Goal: Information Seeking & Learning: Learn about a topic

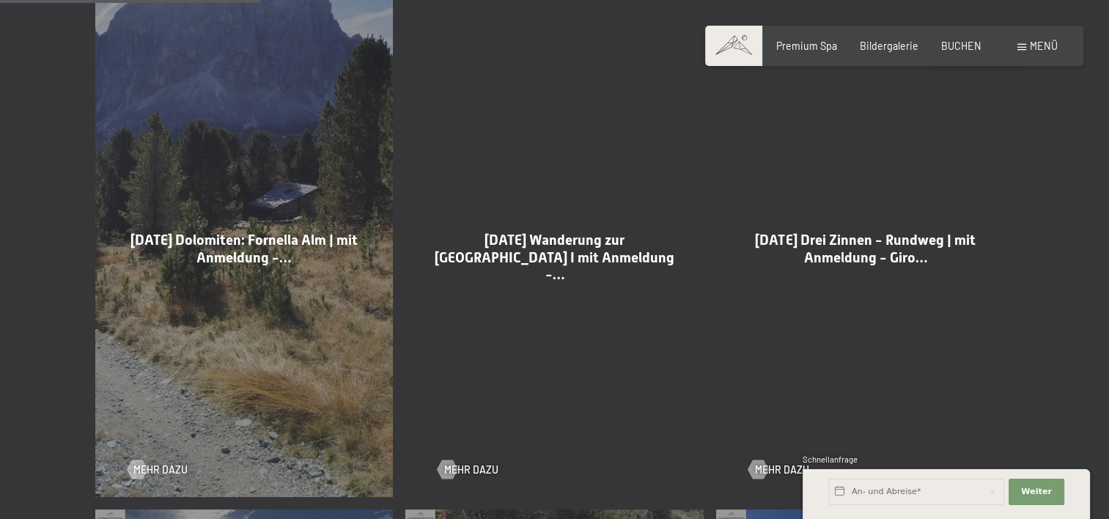
scroll to position [1172, 0]
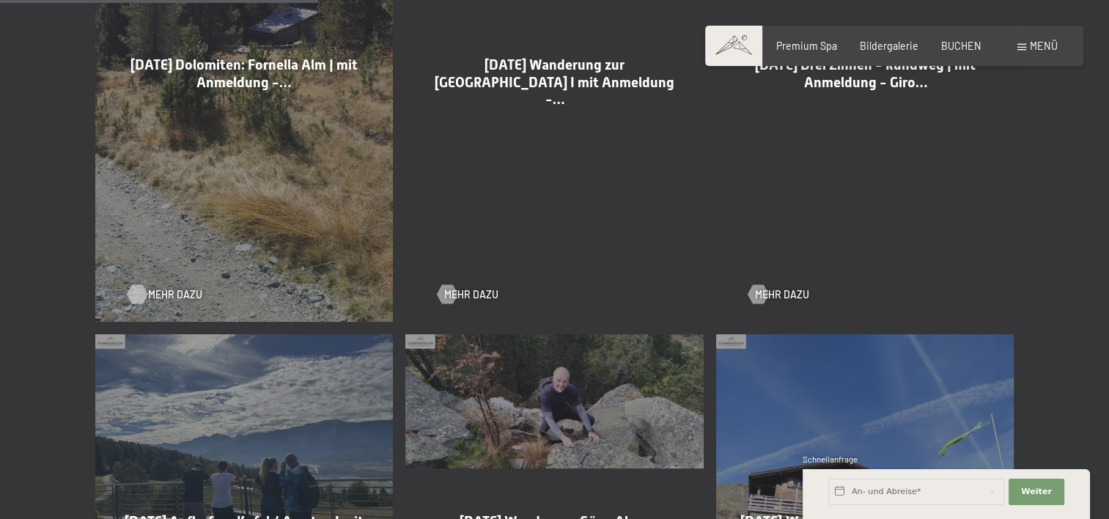
click at [161, 296] on span "Mehr dazu" at bounding box center [175, 294] width 54 height 15
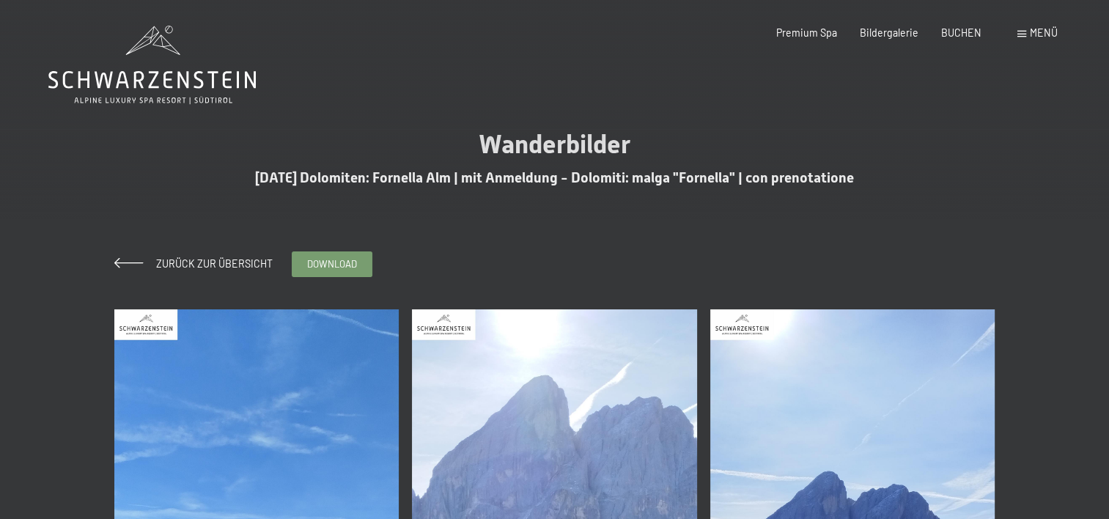
click at [1022, 38] on div "Menü" at bounding box center [1037, 33] width 40 height 15
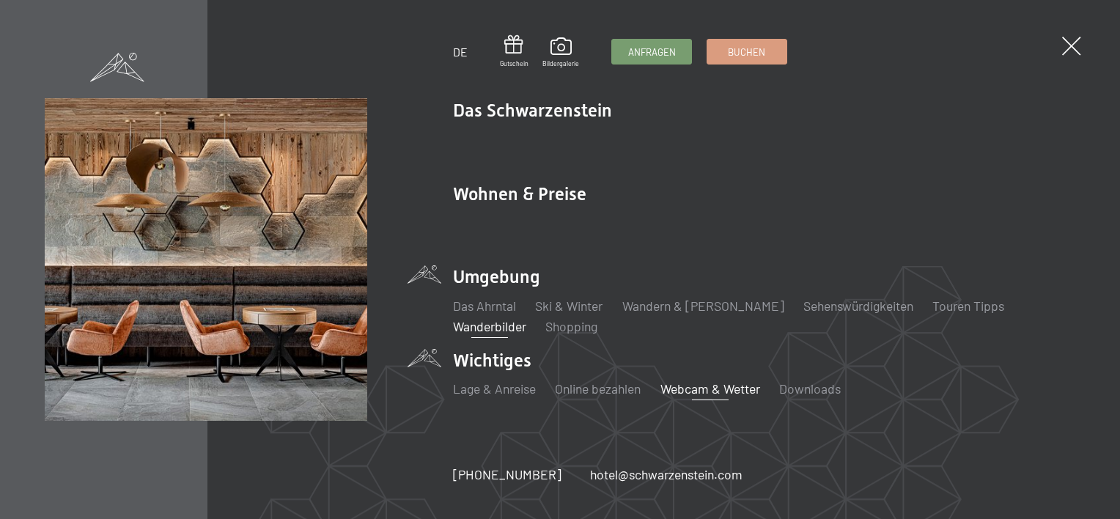
click at [716, 391] on link "Webcam & Wetter" at bounding box center [710, 388] width 100 height 16
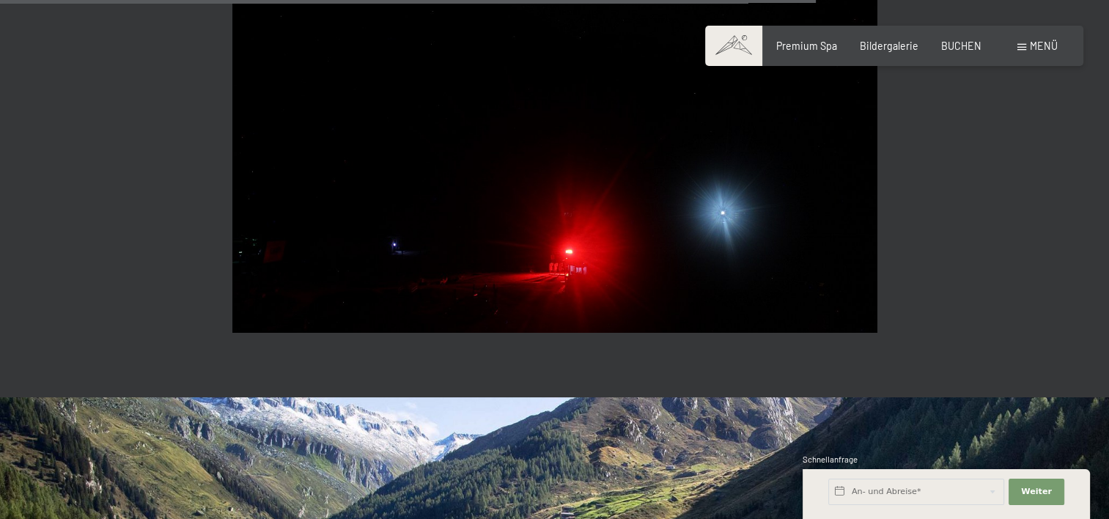
scroll to position [3207, 0]
